Goal: Task Accomplishment & Management: Use online tool/utility

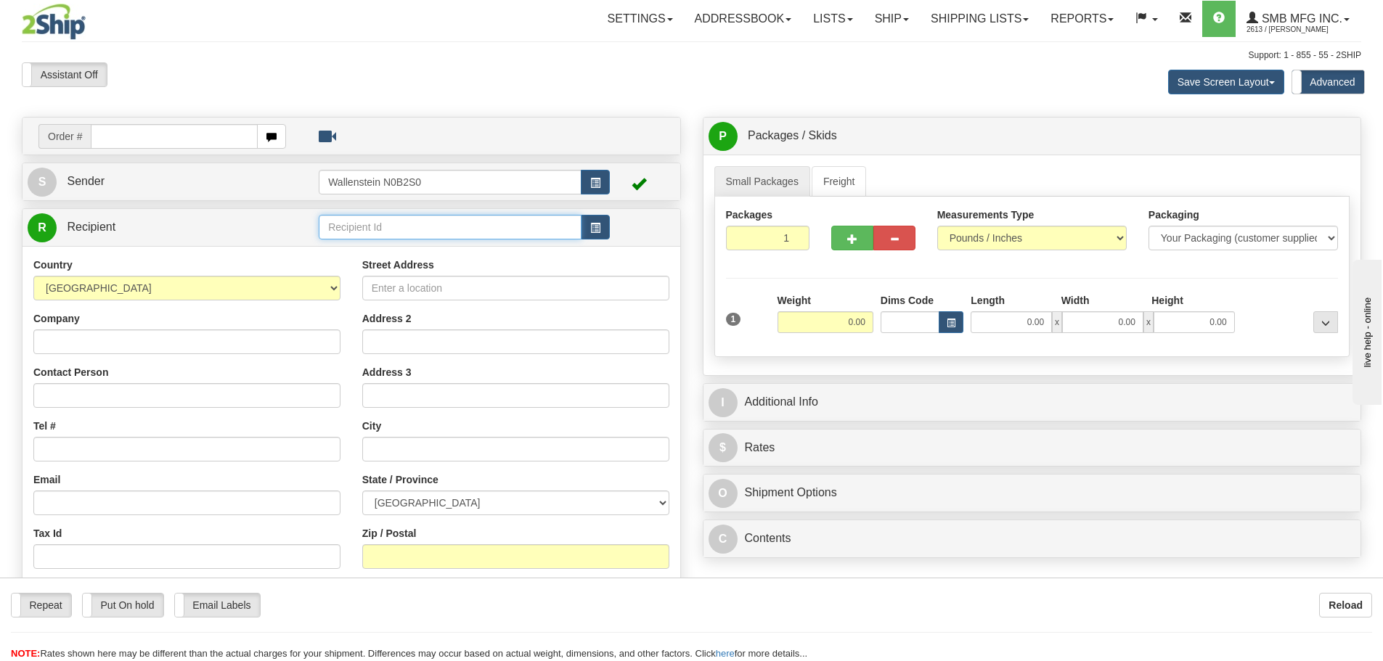
click at [351, 231] on input "text" at bounding box center [450, 227] width 263 height 25
click at [394, 250] on div "GREE22" at bounding box center [447, 250] width 249 height 16
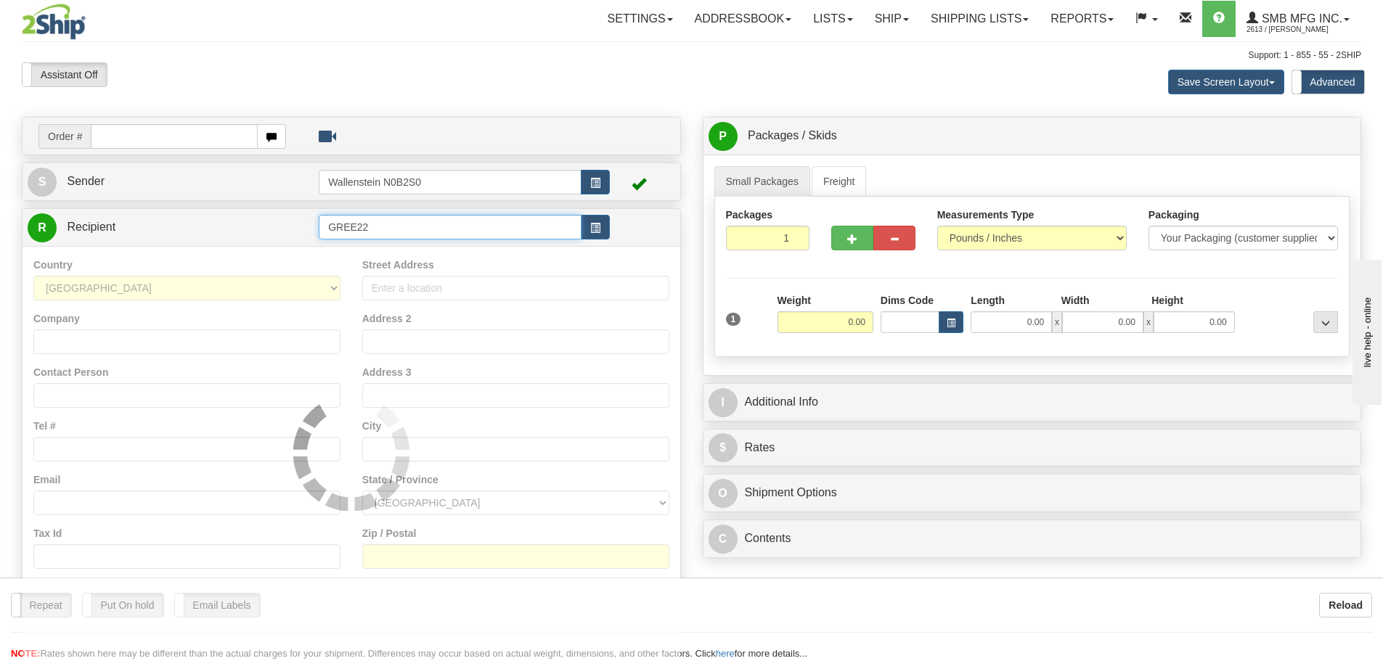
type input "GREE22"
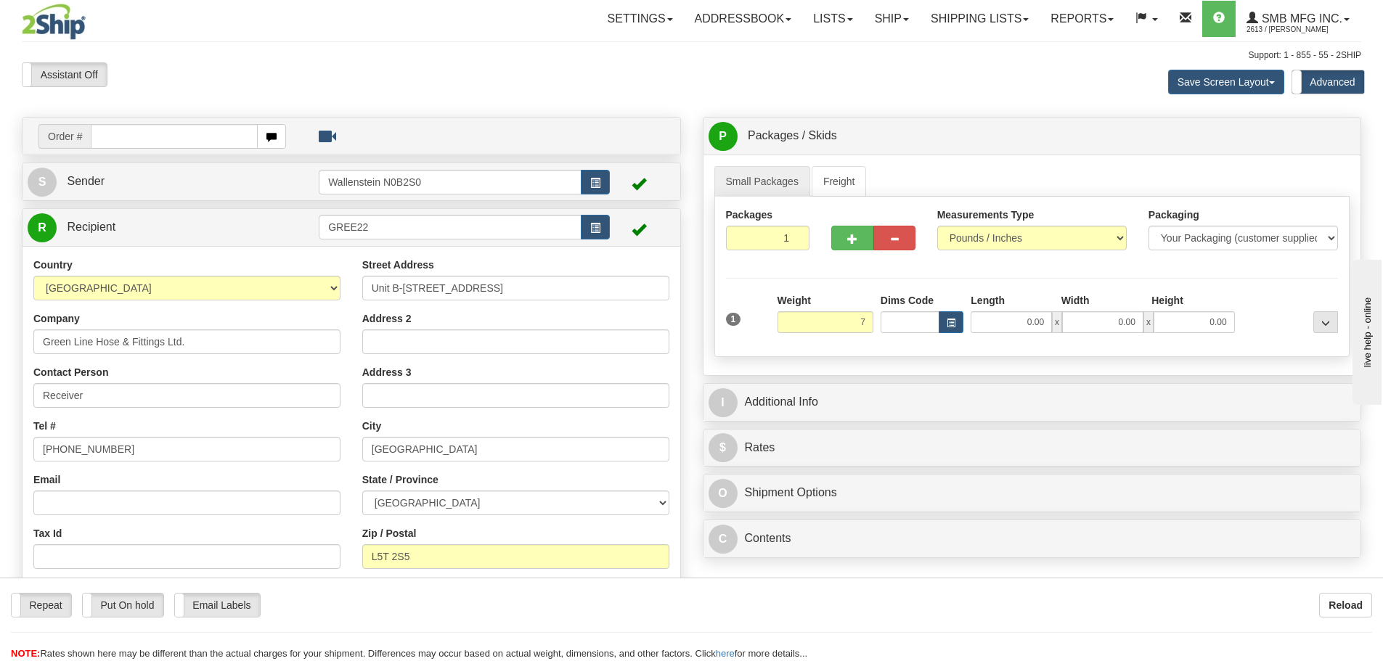
type input "7.00"
click at [916, 348] on div "Packages 1 1 Measurements Type" at bounding box center [1032, 277] width 636 height 160
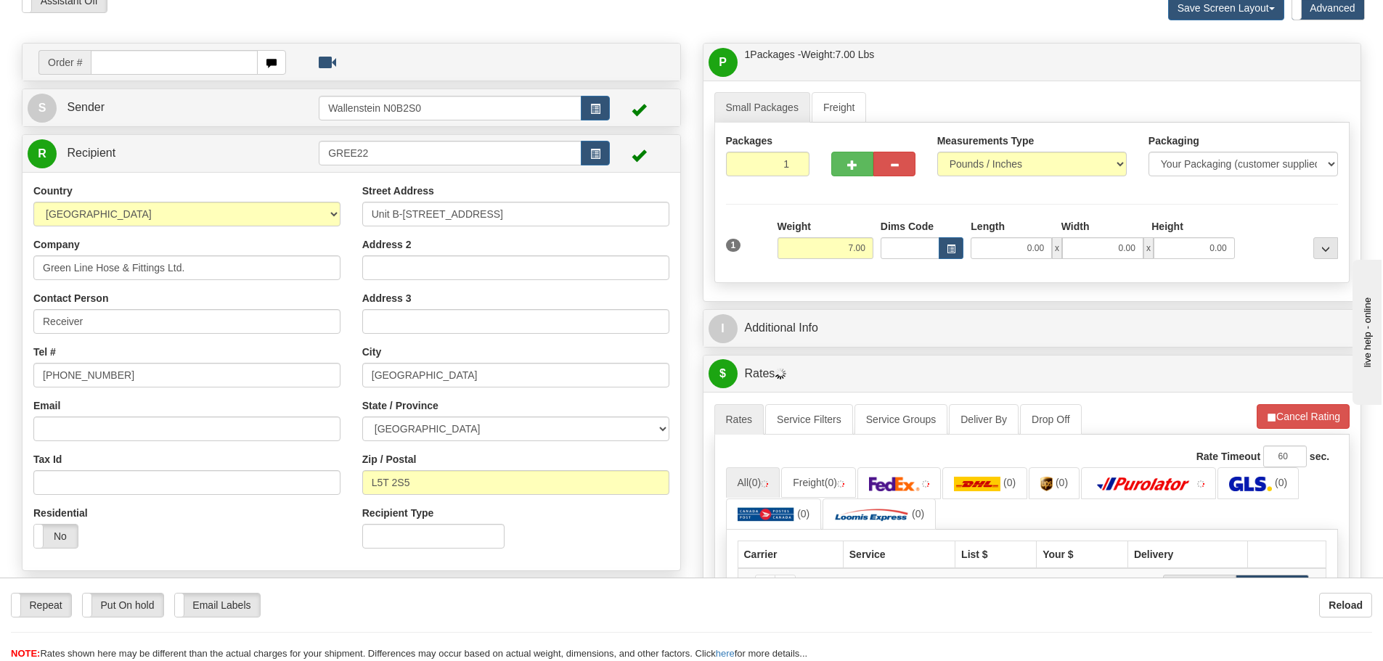
scroll to position [73, 0]
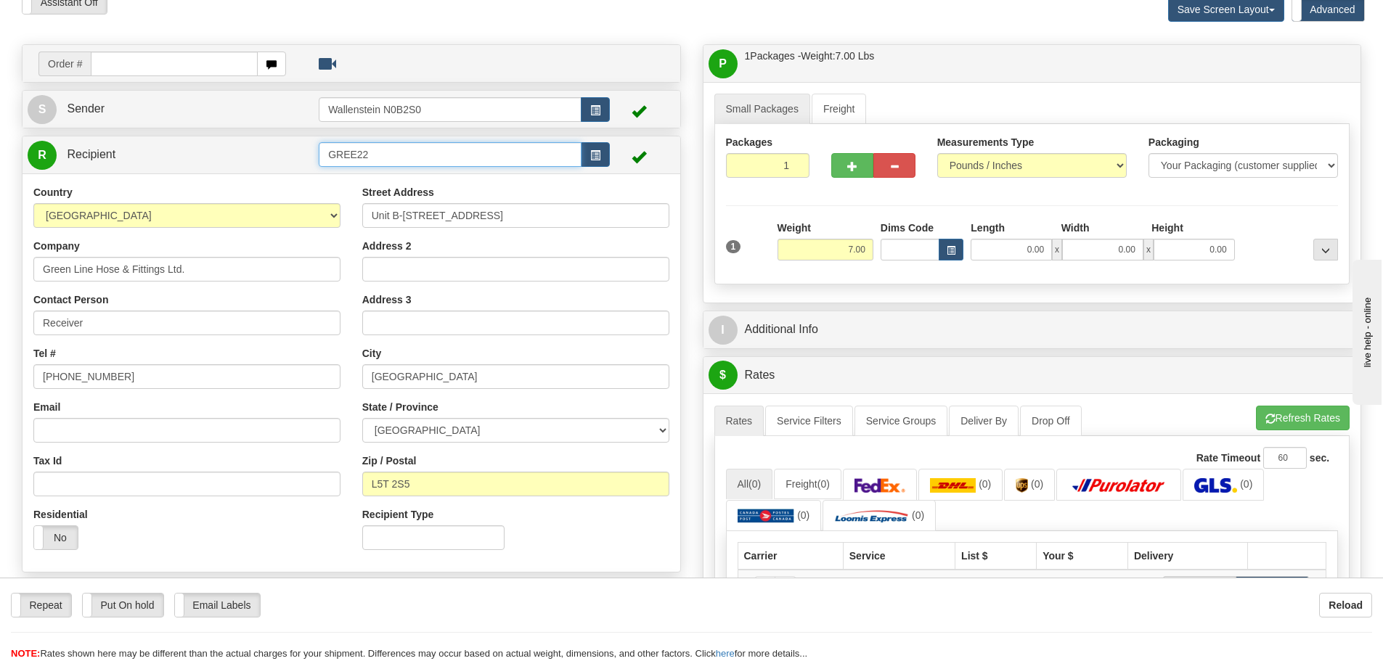
drag, startPoint x: 388, startPoint y: 155, endPoint x: 236, endPoint y: 155, distance: 152.4
click at [236, 155] on tr "R Recipient GREE22" at bounding box center [351, 155] width 647 height 30
drag, startPoint x: 547, startPoint y: 211, endPoint x: 243, endPoint y: 210, distance: 303.4
click at [243, 210] on div "Country [GEOGRAPHIC_DATA] [GEOGRAPHIC_DATA] [GEOGRAPHIC_DATA] [GEOGRAPHIC_DATA]…" at bounding box center [351, 373] width 658 height 376
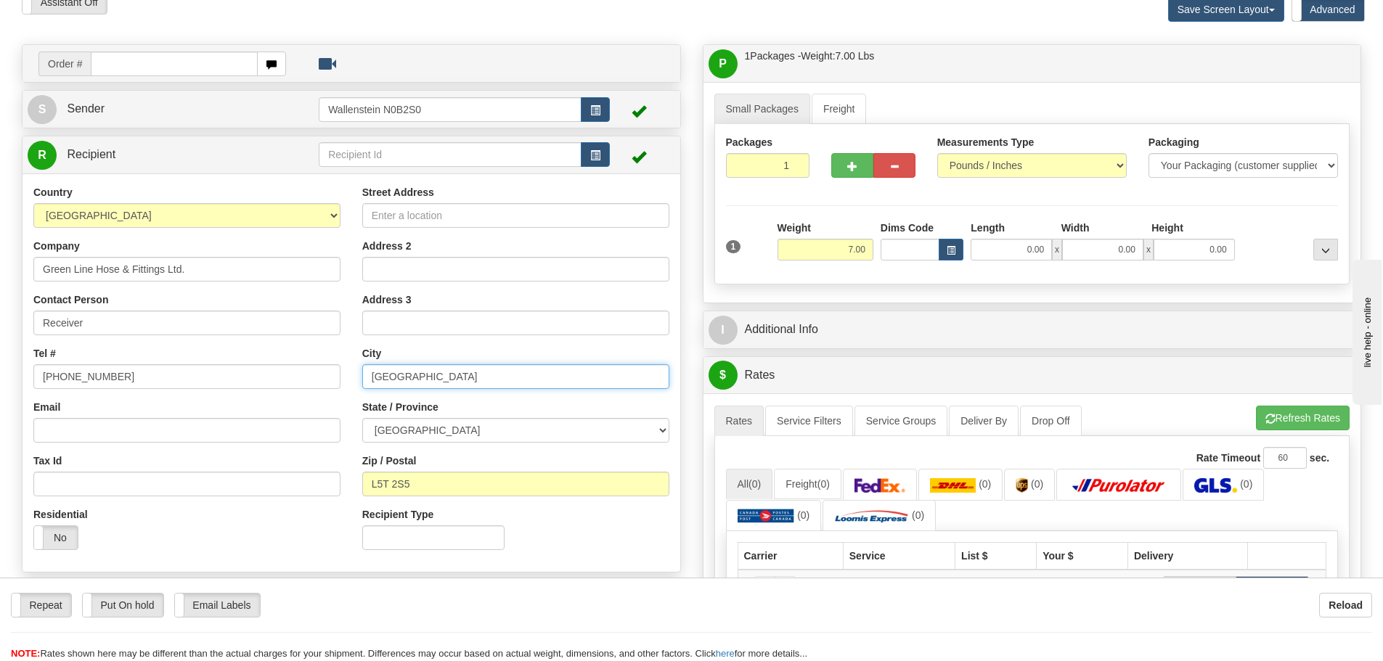
drag, startPoint x: 475, startPoint y: 373, endPoint x: 343, endPoint y: 375, distance: 132.8
click at [343, 375] on div "Country [GEOGRAPHIC_DATA] [GEOGRAPHIC_DATA] [GEOGRAPHIC_DATA] [GEOGRAPHIC_DATA]…" at bounding box center [351, 373] width 658 height 376
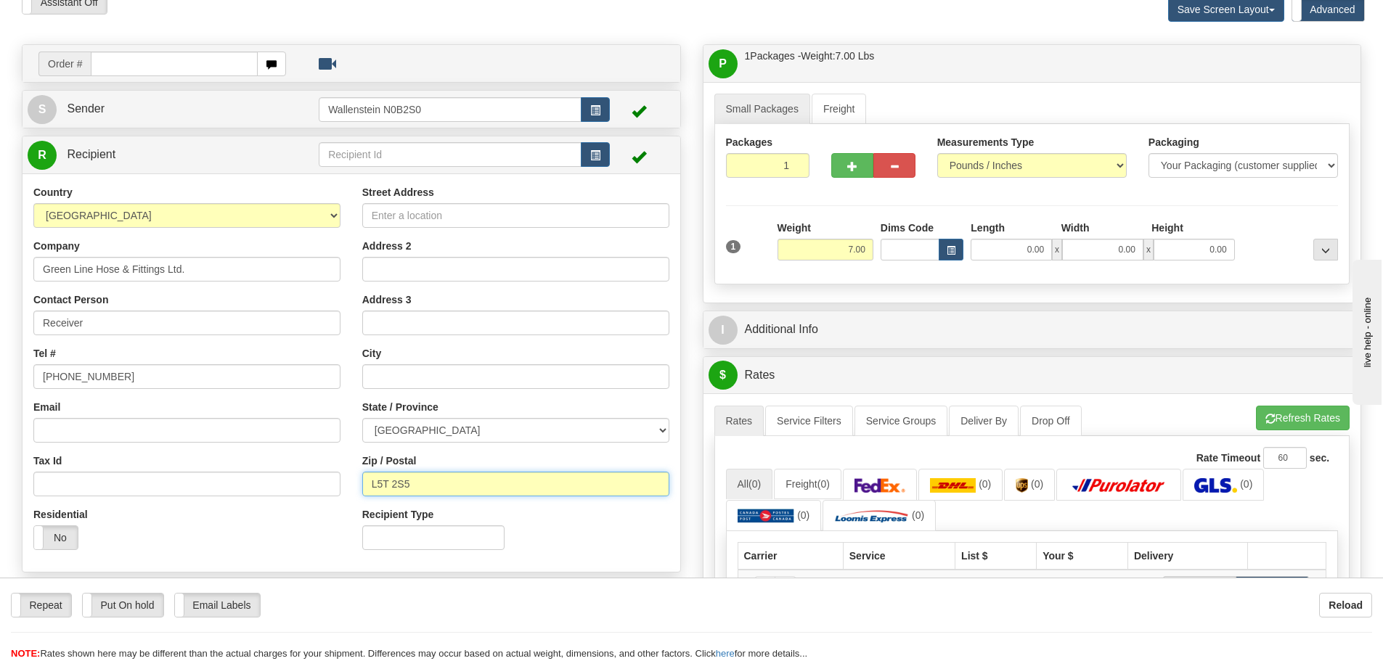
drag, startPoint x: 422, startPoint y: 491, endPoint x: 312, endPoint y: 480, distance: 110.1
click at [312, 480] on div "Country [GEOGRAPHIC_DATA] [GEOGRAPHIC_DATA] [GEOGRAPHIC_DATA] [GEOGRAPHIC_DATA]…" at bounding box center [351, 373] width 658 height 376
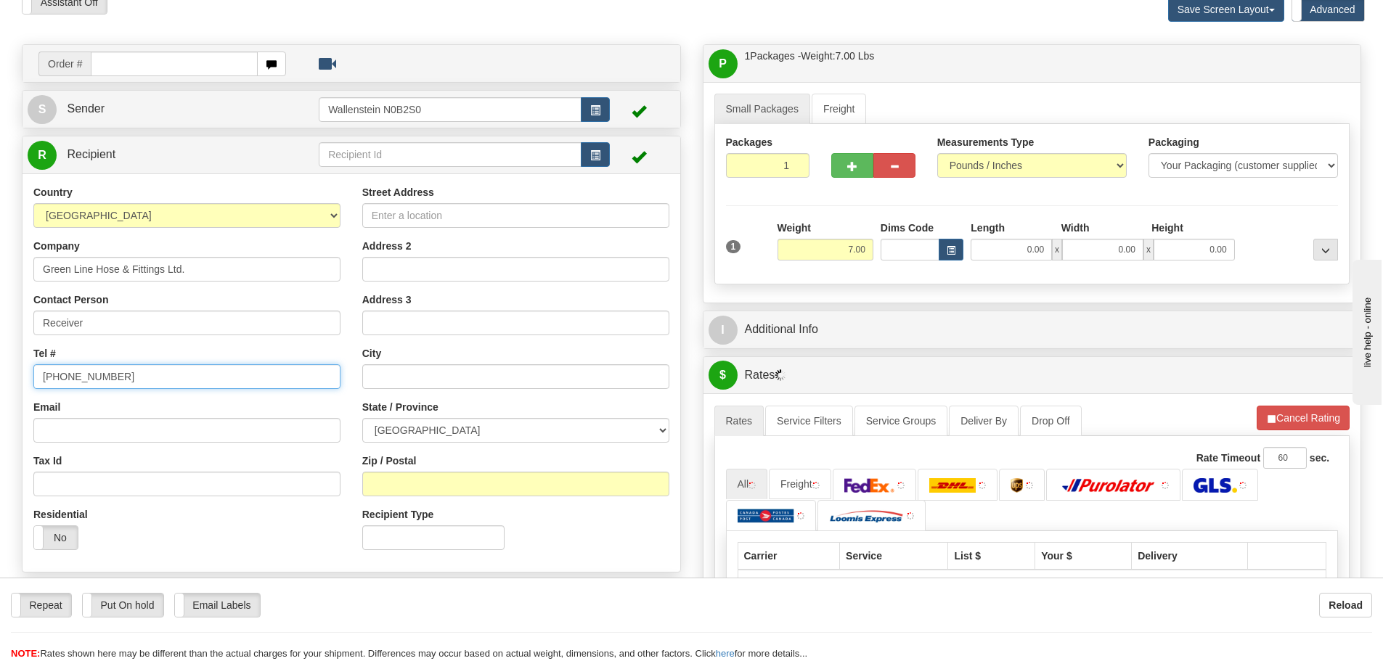
drag, startPoint x: 94, startPoint y: 375, endPoint x: -17, endPoint y: 363, distance: 111.0
click at [0, 363] on html "Training Course Close Toggle navigation Settings Shipping Preferences New Sende…" at bounding box center [691, 257] width 1383 height 661
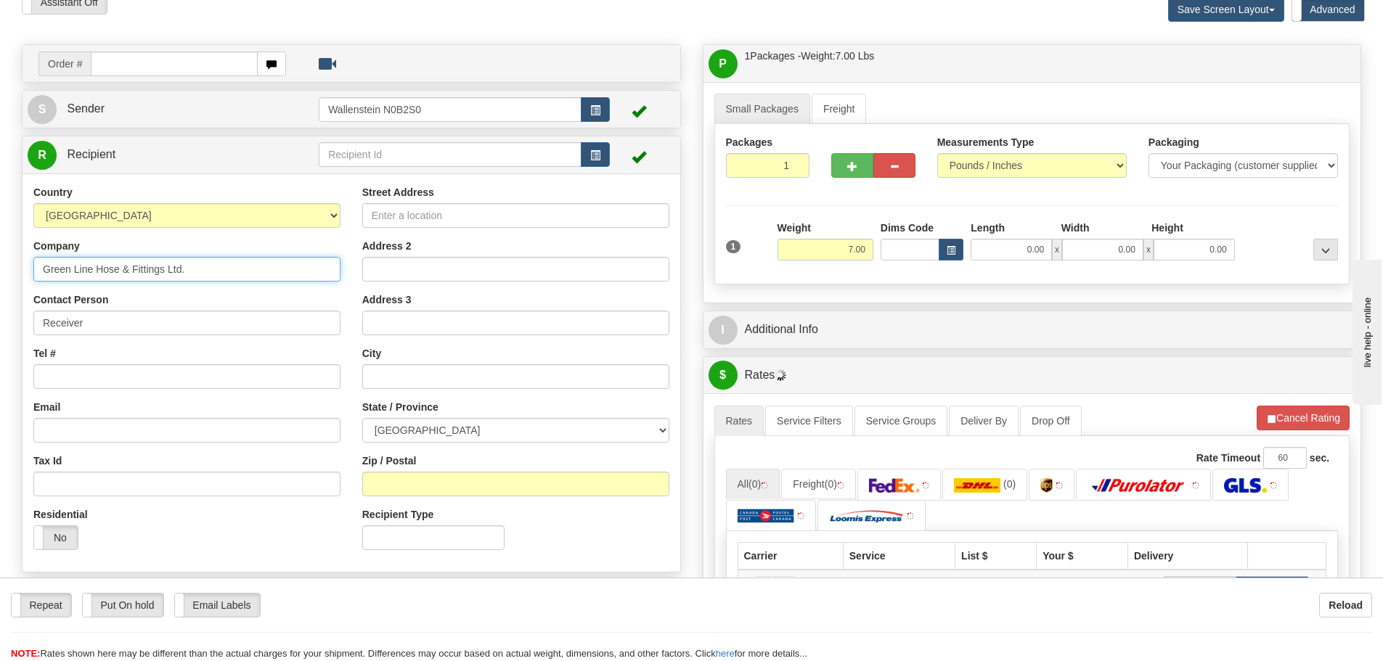
drag, startPoint x: 212, startPoint y: 273, endPoint x: -29, endPoint y: 256, distance: 241.5
click at [0, 256] on html "Training Course Close Toggle navigation Settings Shipping Preferences New Sende…" at bounding box center [691, 257] width 1383 height 661
click at [427, 221] on input "Street Address" at bounding box center [515, 215] width 307 height 25
type input "[STREET_ADDRESS][PERSON_NAME]"
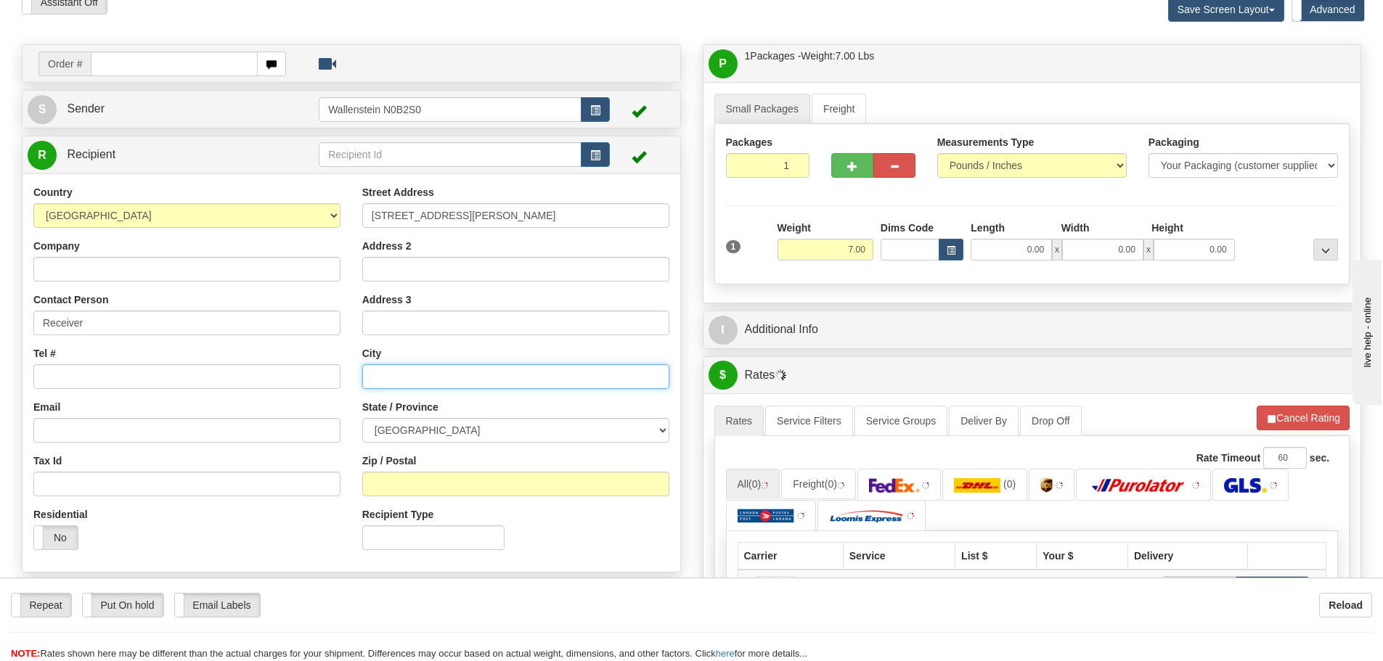
type input "Markham"
type input "L6G 1B5"
click at [762, 161] on input "1" at bounding box center [768, 165] width 84 height 25
type input "2"
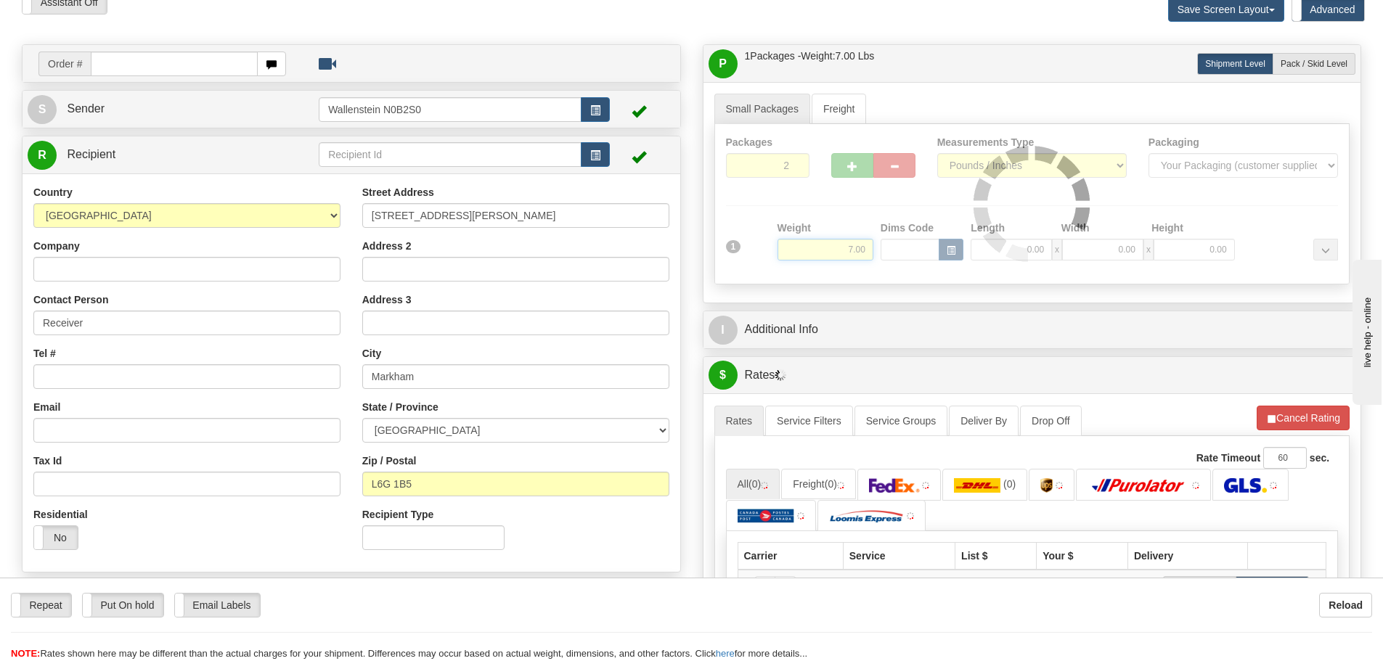
click at [825, 255] on div "Packages 2 1 Measurements Type" at bounding box center [1032, 204] width 636 height 160
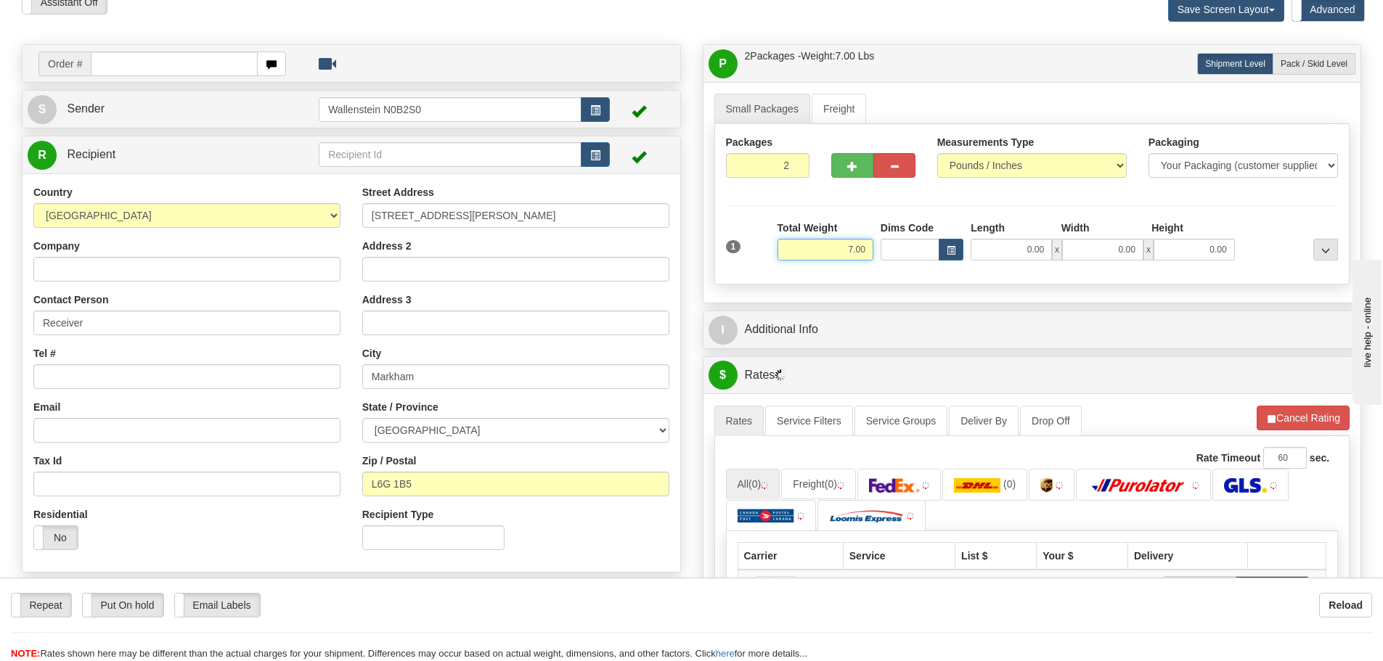
click at [828, 255] on input "7.00" at bounding box center [825, 250] width 96 height 22
type input "65.00"
click at [913, 302] on div "Small Packages Freight Packages 2 1 Measurements Type" at bounding box center [1032, 192] width 658 height 221
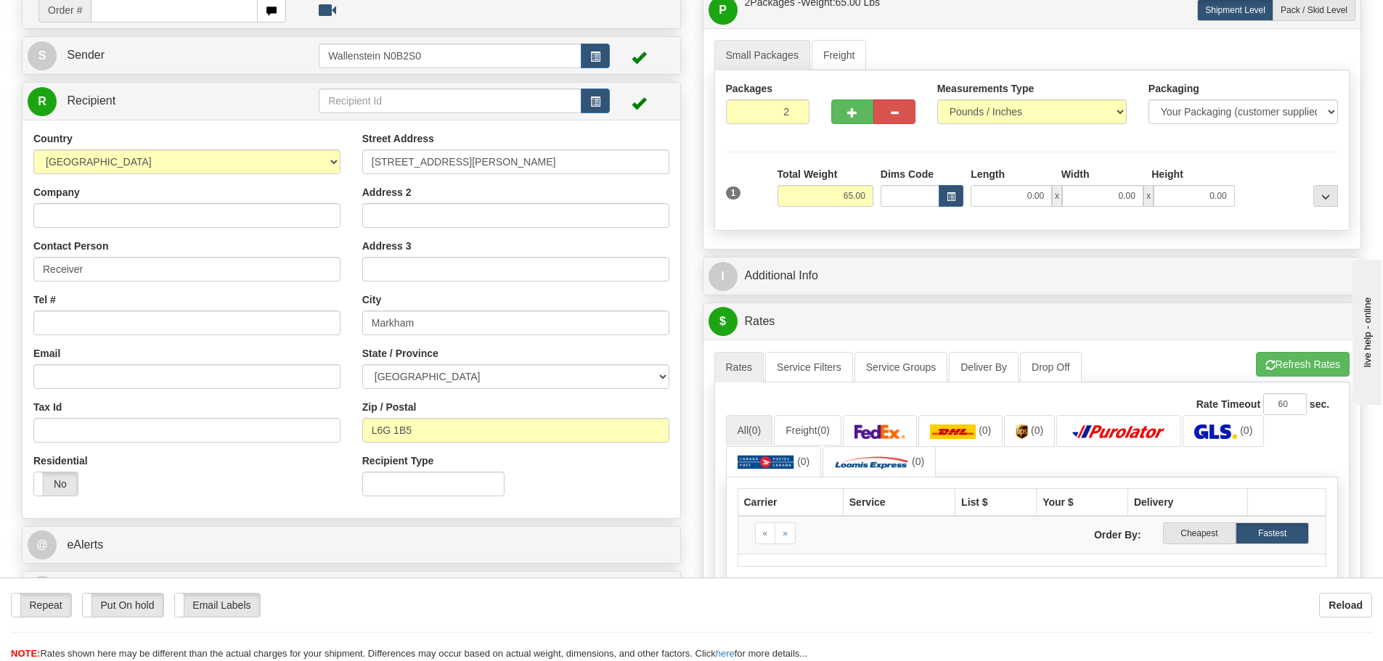
scroll to position [218, 0]
